Goal: Find specific page/section: Find specific page/section

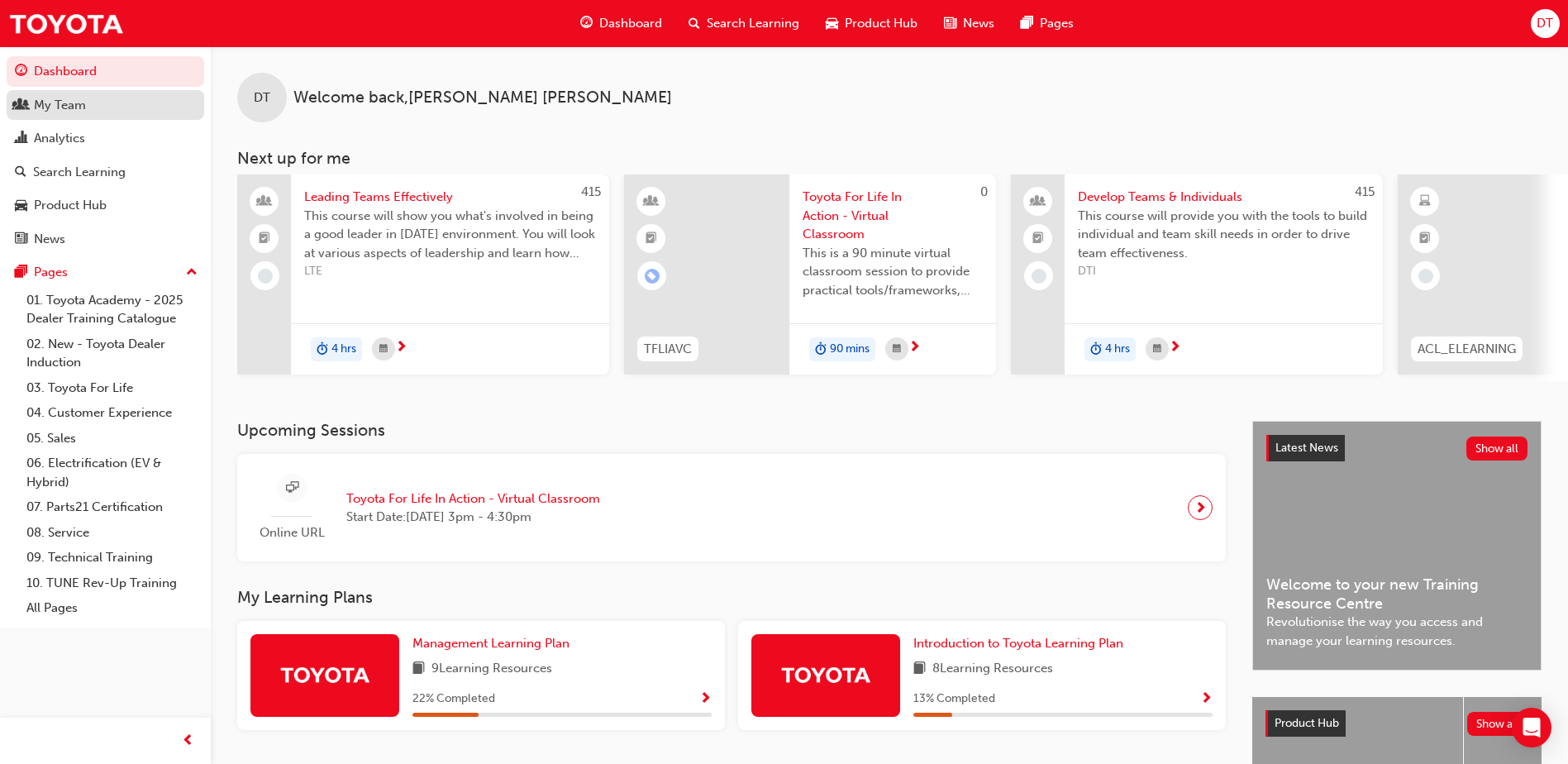
click at [120, 101] on div "My Team" at bounding box center [106, 105] width 181 height 21
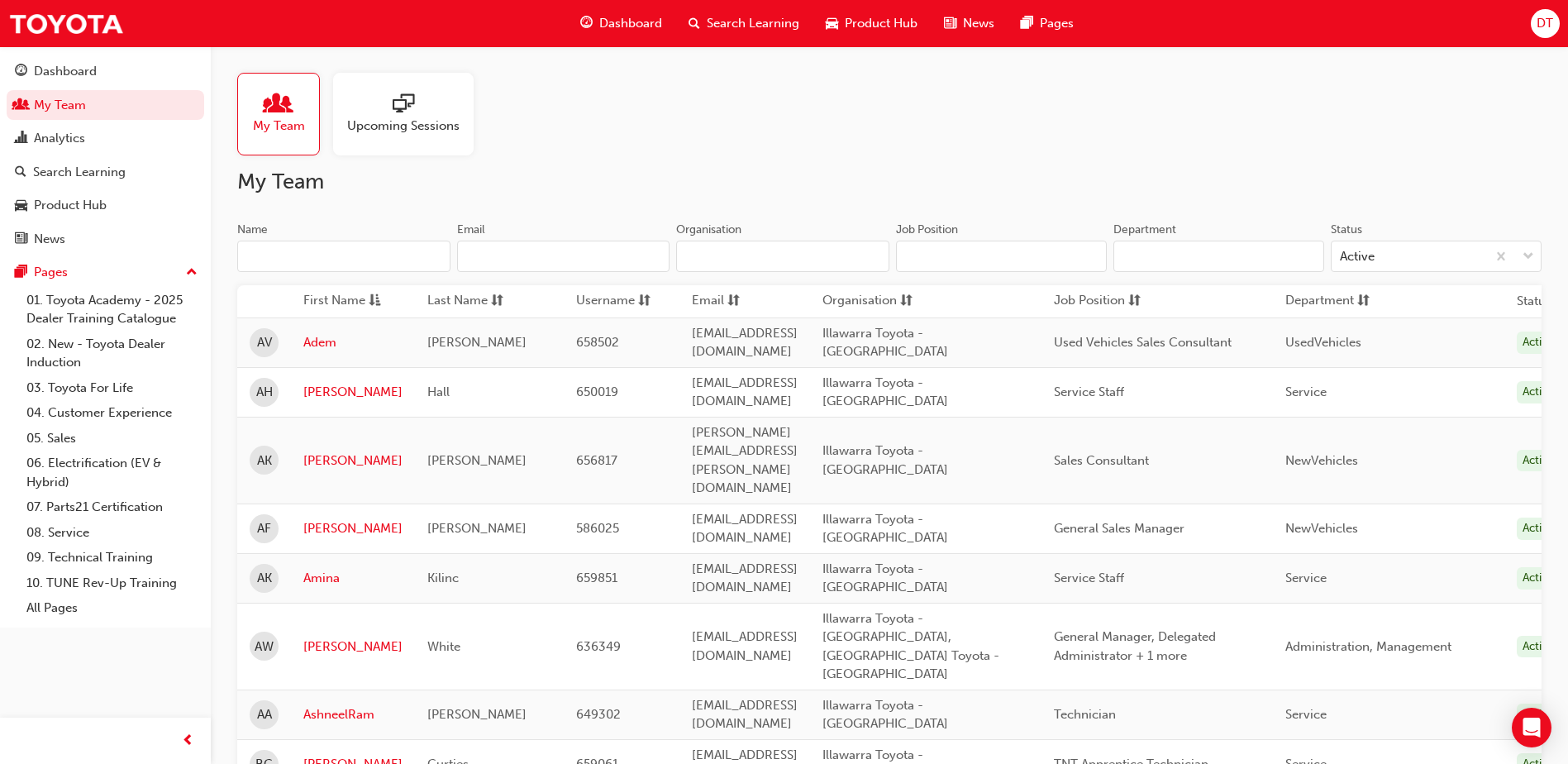
click at [1369, 293] on span "sorting-icon" at bounding box center [1363, 301] width 12 height 21
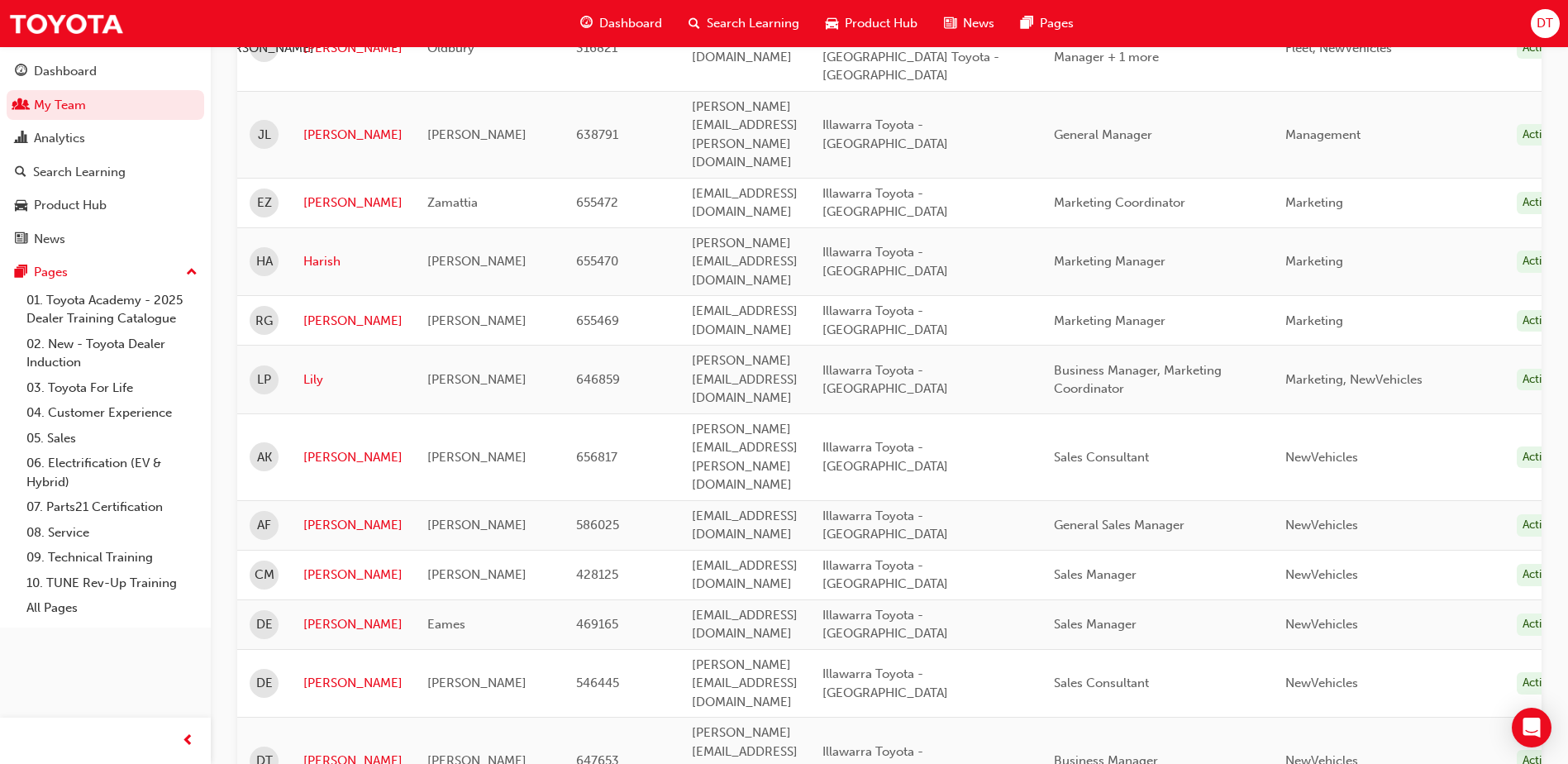
scroll to position [2120, 0]
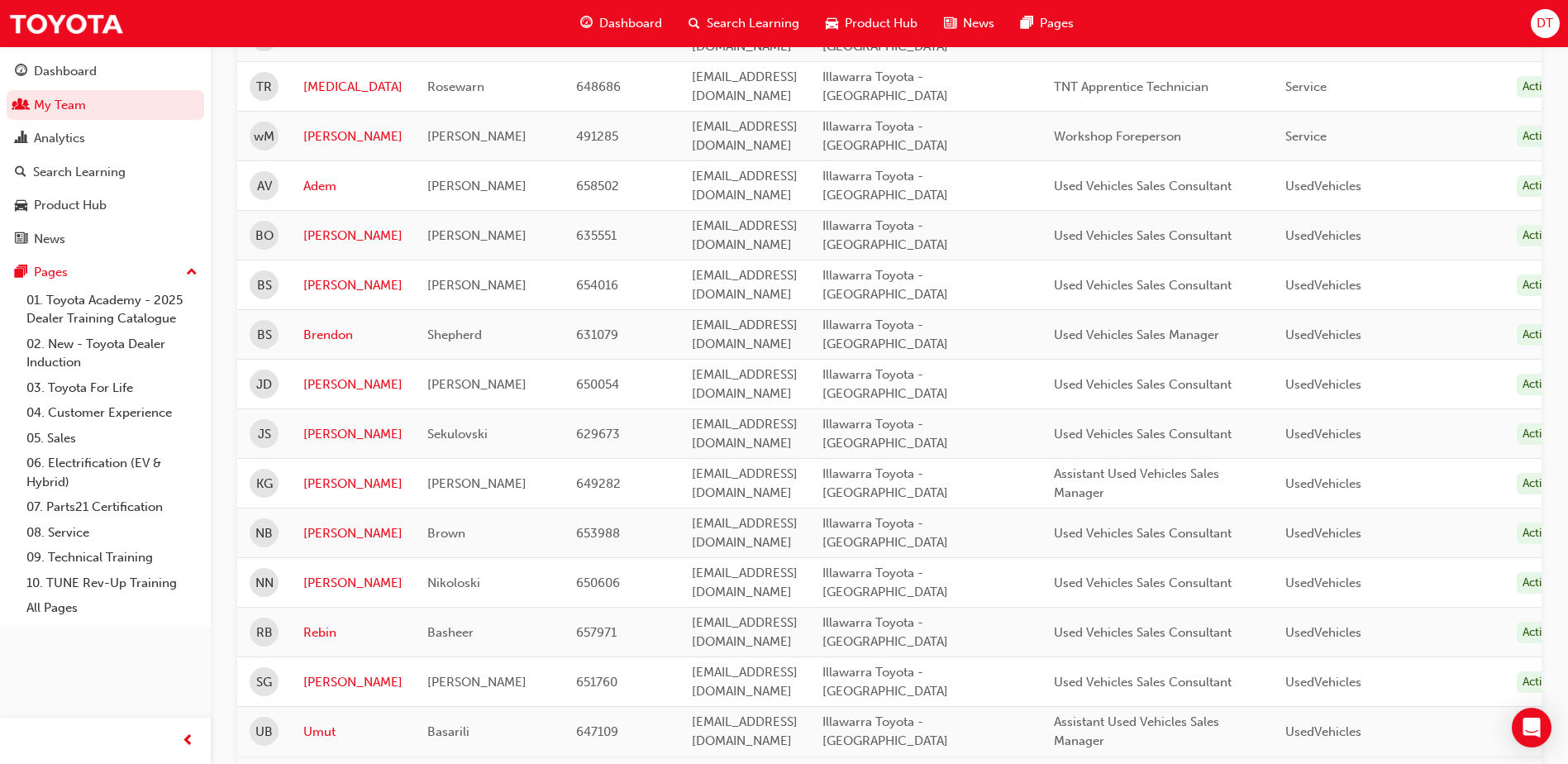
scroll to position [1479, 0]
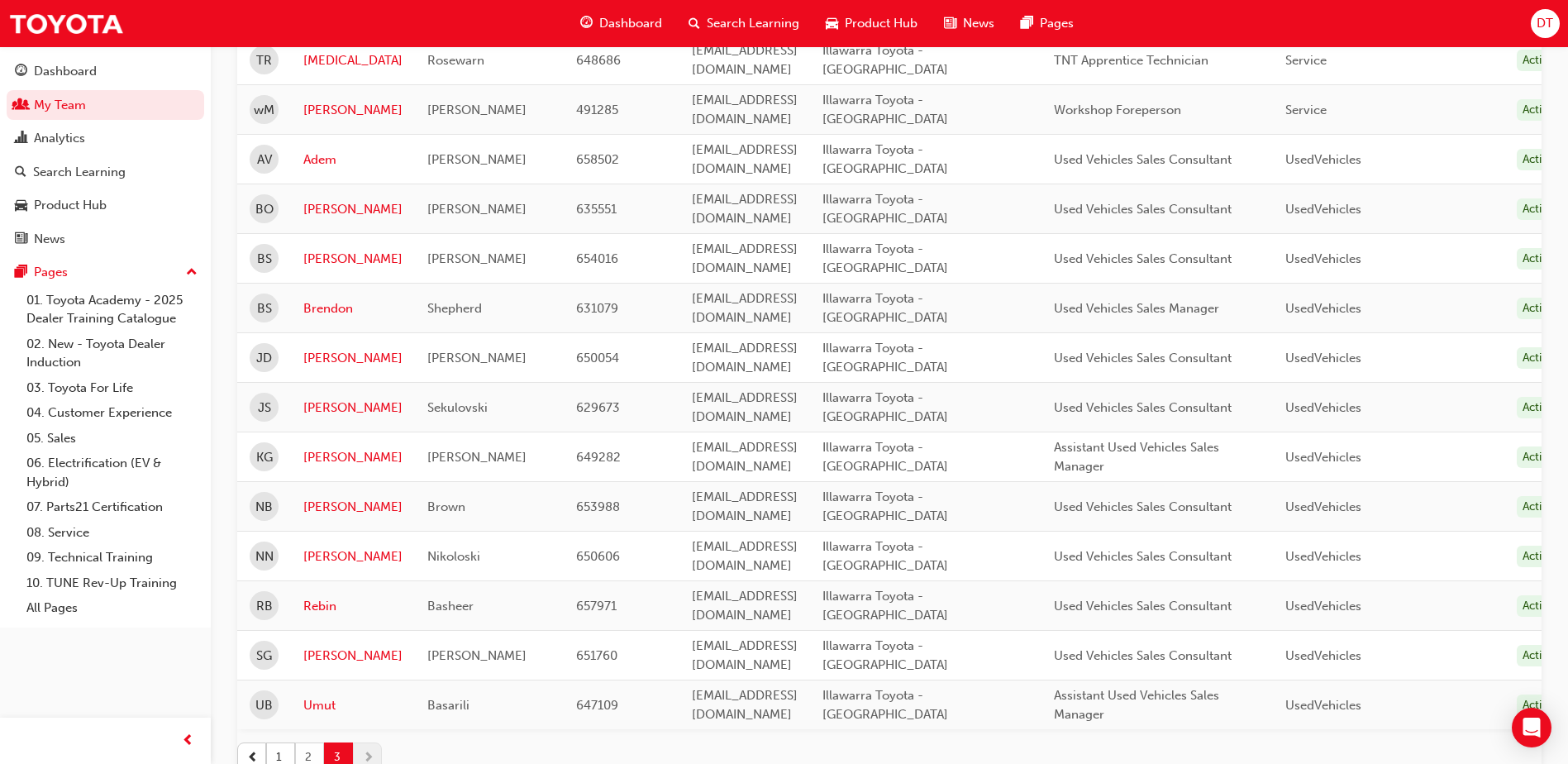
click at [306, 742] on button "2" at bounding box center [309, 757] width 29 height 29
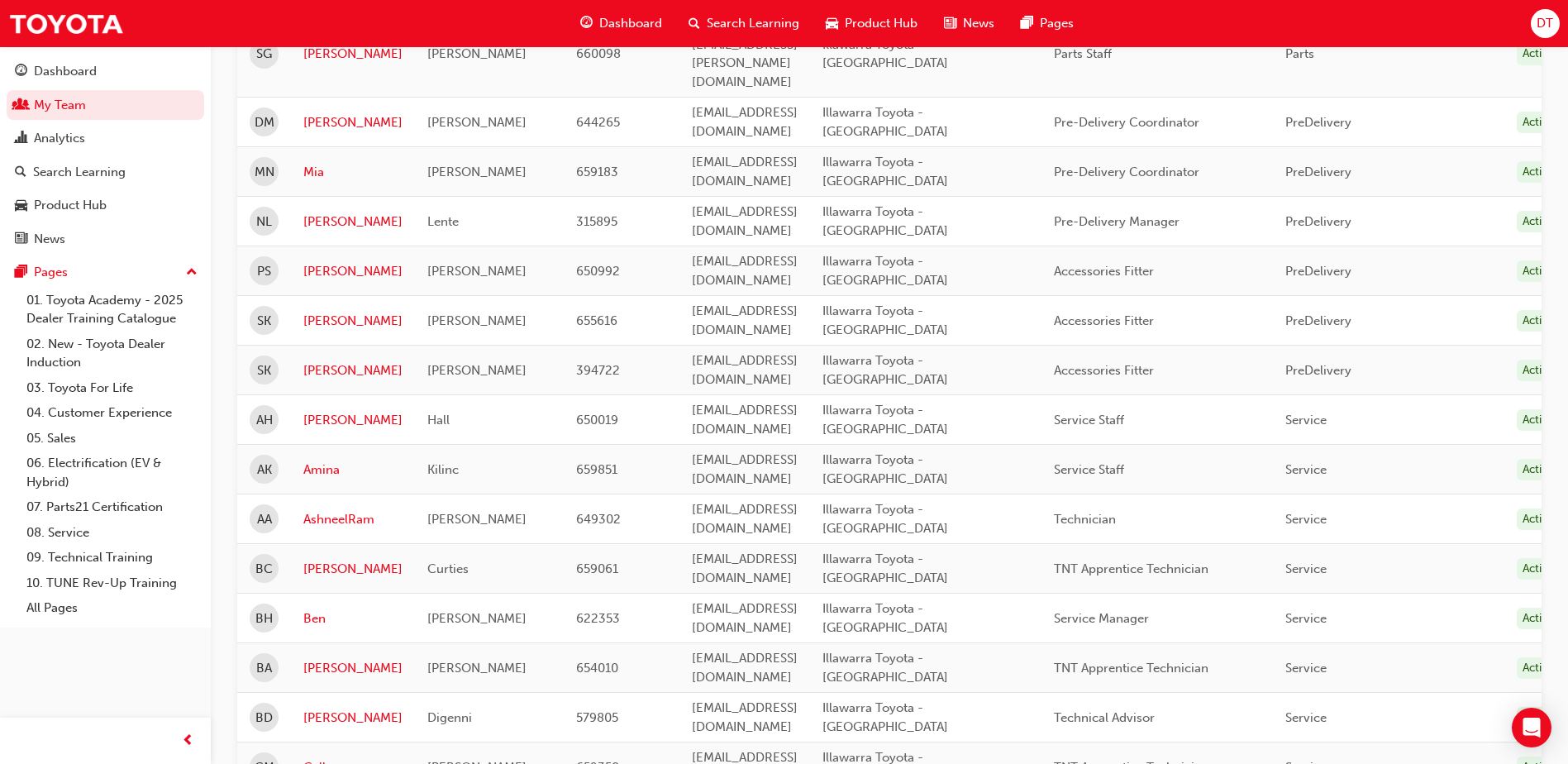
scroll to position [1901, 0]
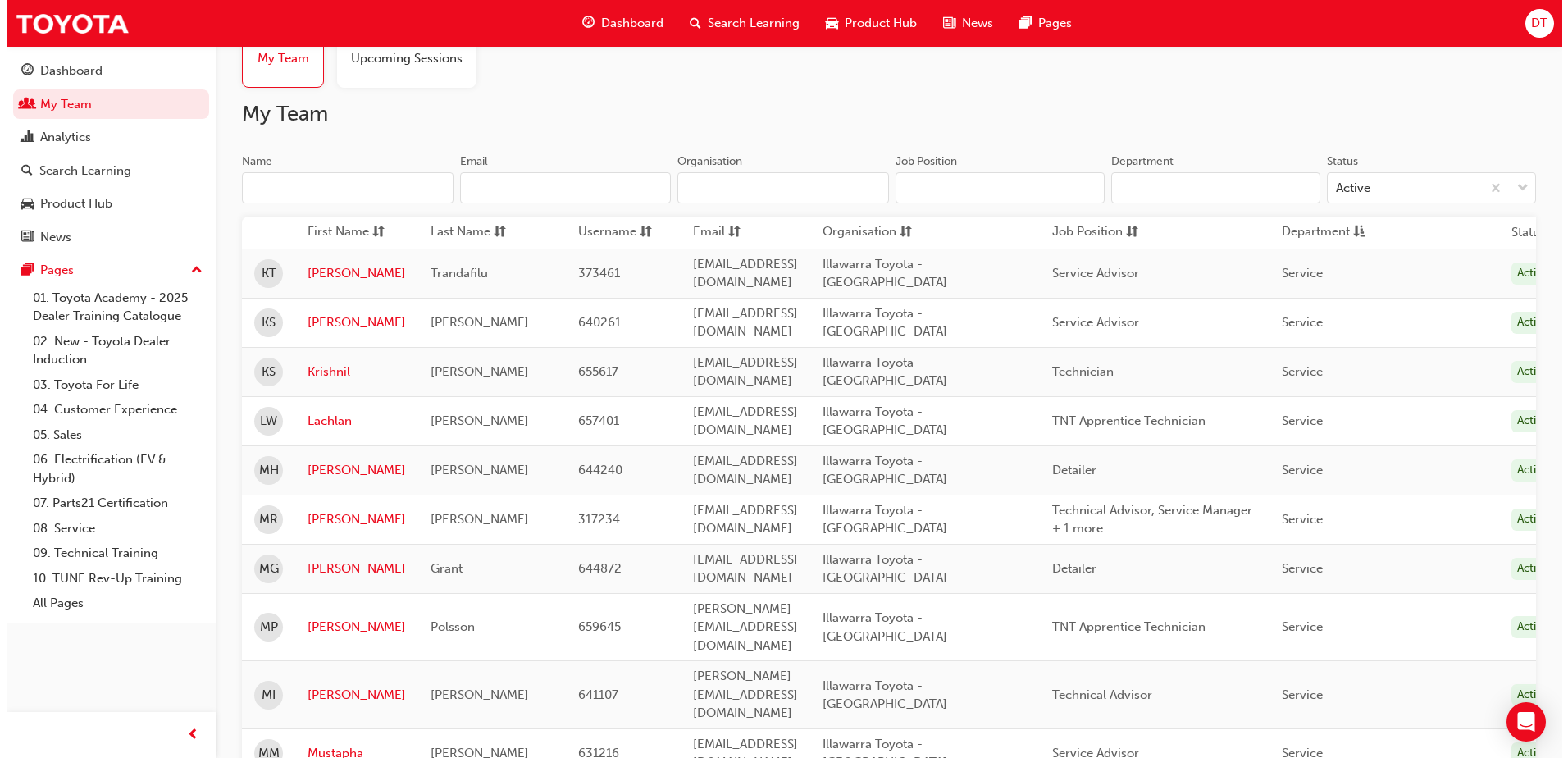
scroll to position [0, 0]
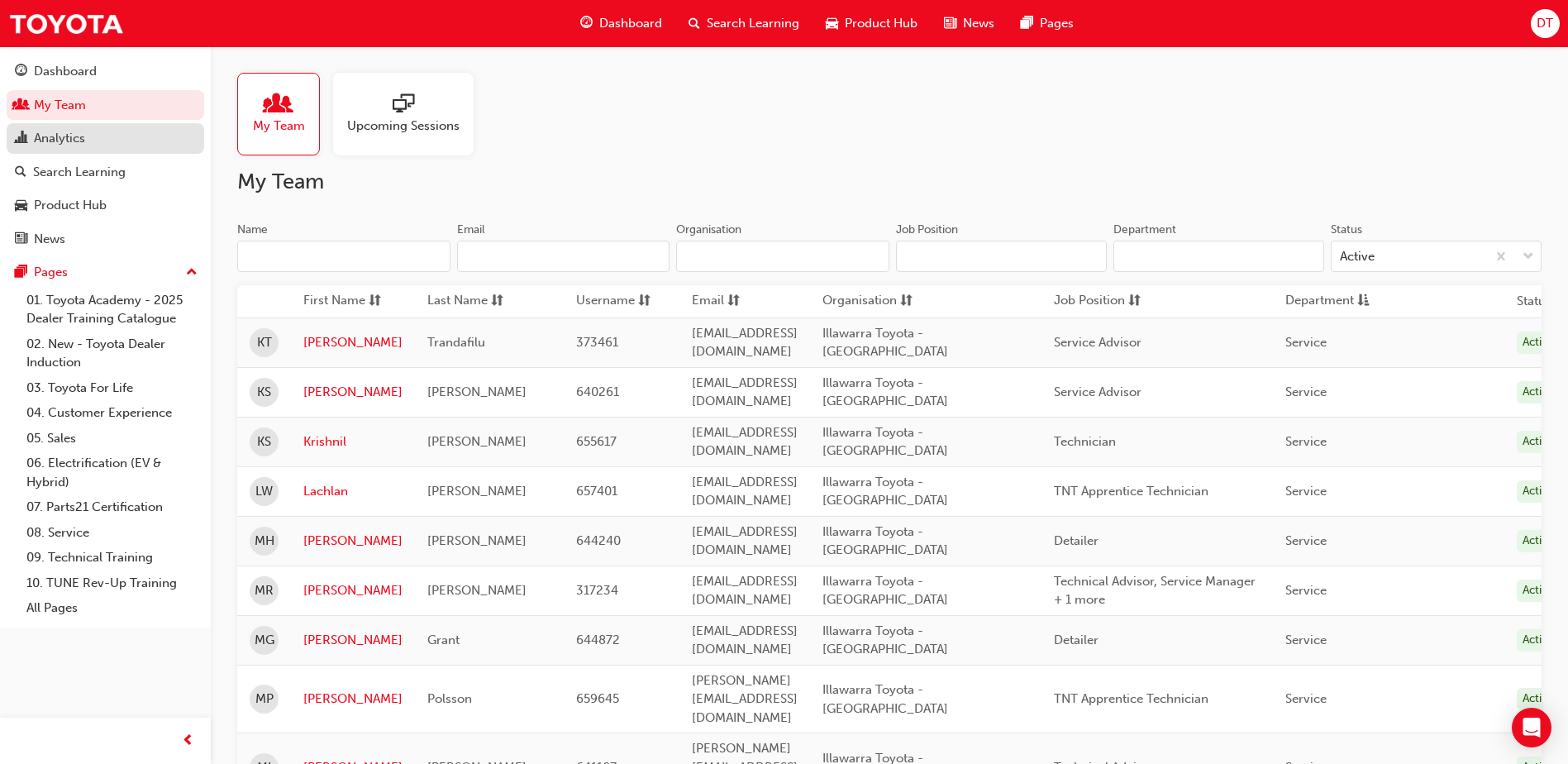
click at [87, 136] on div "Analytics" at bounding box center [106, 138] width 181 height 21
